Goal: Task Accomplishment & Management: Use online tool/utility

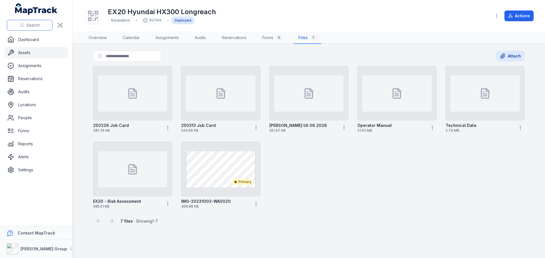
click at [37, 27] on span "Search" at bounding box center [32, 25] width 13 height 6
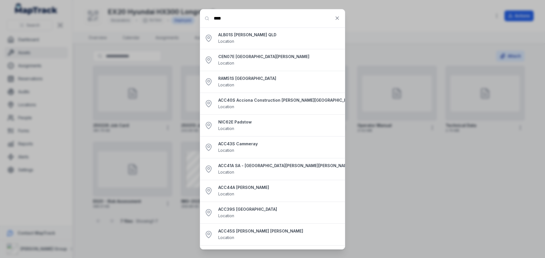
type input "****"
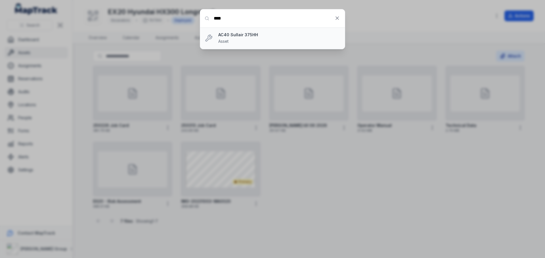
click at [247, 35] on strong "AC40 Sullair 375HH" at bounding box center [279, 35] width 122 height 6
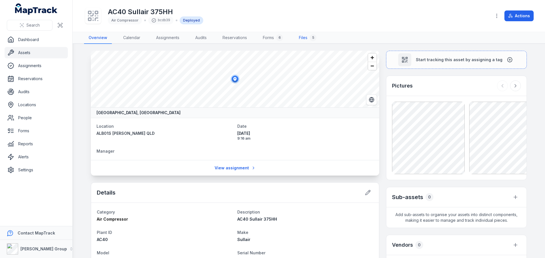
click at [310, 36] on link "Files 5" at bounding box center [307, 38] width 27 height 12
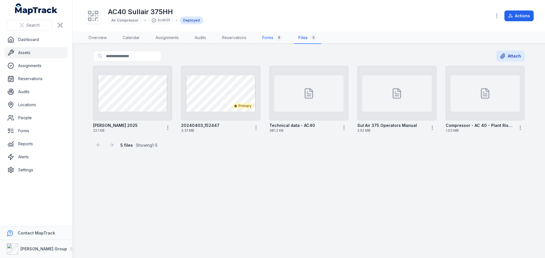
click at [272, 39] on link "Forms 6" at bounding box center [272, 38] width 29 height 12
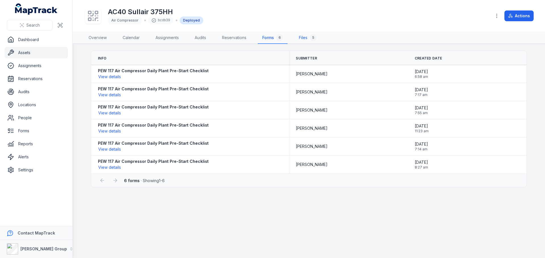
click at [312, 38] on div "5" at bounding box center [313, 37] width 7 height 7
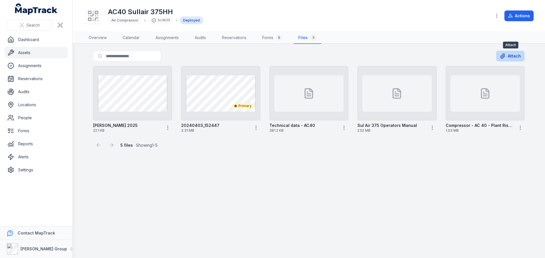
click at [511, 58] on button "Attach" at bounding box center [510, 56] width 28 height 11
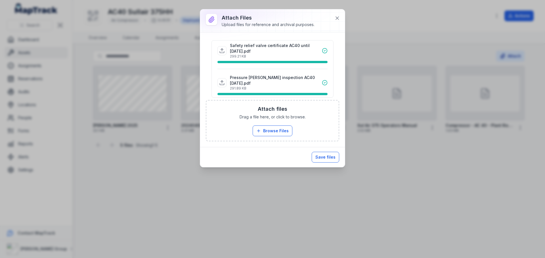
click at [323, 158] on button "Save files" at bounding box center [326, 157] width 28 height 11
